Goal: Check status: Check status

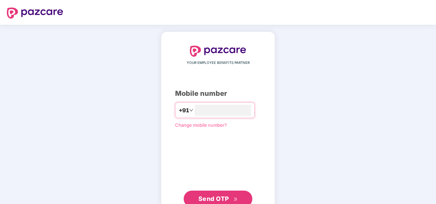
type input "**********"
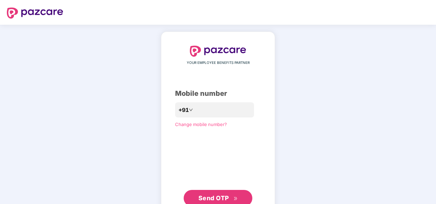
click at [217, 193] on button "Send OTP" at bounding box center [218, 198] width 69 height 16
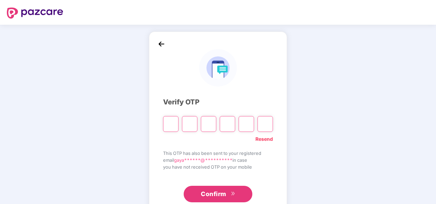
type input "*"
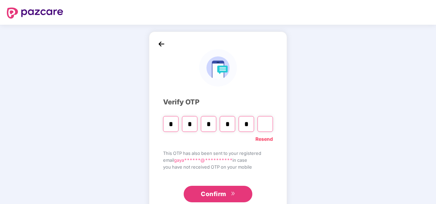
type input "*"
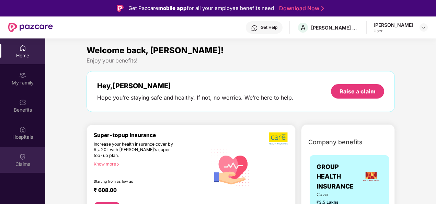
click at [22, 155] on img at bounding box center [22, 156] width 7 height 7
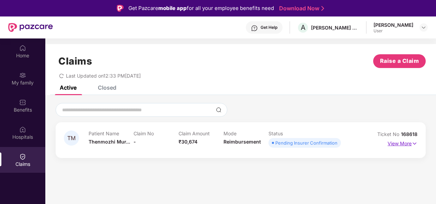
click at [395, 144] on p "View More" at bounding box center [402, 142] width 30 height 9
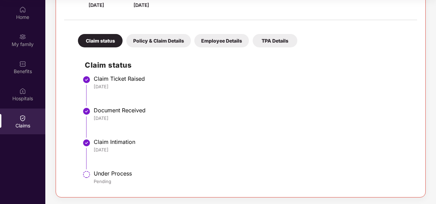
scroll to position [69, 0]
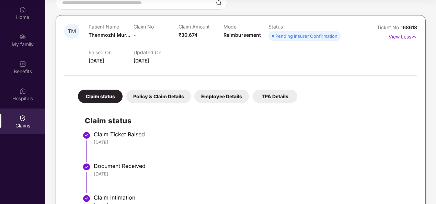
click at [264, 98] on div "TPA Details" at bounding box center [275, 96] width 45 height 13
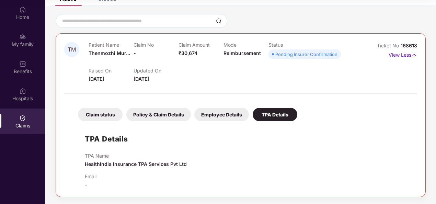
scroll to position [50, 0]
click at [220, 116] on div "Employee Details" at bounding box center [221, 114] width 55 height 13
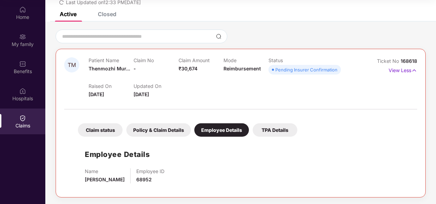
click at [163, 127] on div "Policy & Claim Details" at bounding box center [158, 129] width 65 height 13
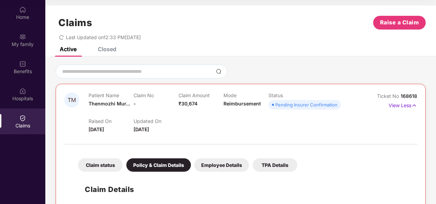
scroll to position [0, 0]
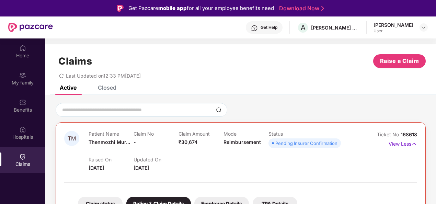
click at [298, 143] on div "Pending Insurer Confirmation" at bounding box center [306, 143] width 62 height 7
click at [315, 155] on div "Raised On [DATE] Updated On [DATE]" at bounding box center [223, 161] width 269 height 22
click at [420, 26] on div at bounding box center [423, 27] width 8 height 8
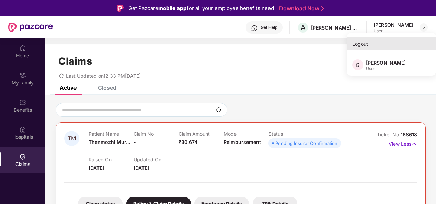
click at [363, 39] on div "Logout" at bounding box center [391, 43] width 89 height 13
